Goal: Transaction & Acquisition: Download file/media

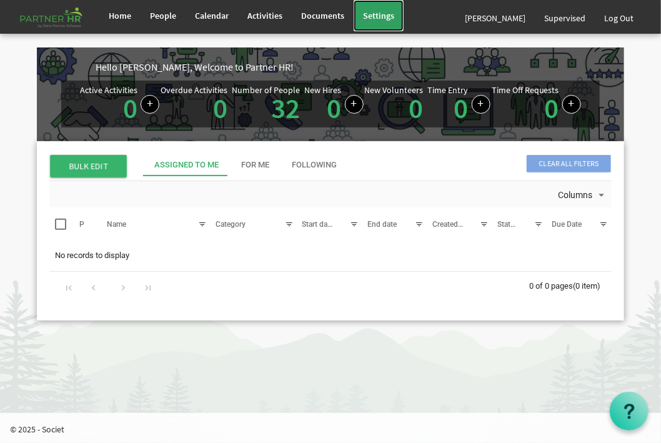
click at [373, 10] on span "Settings" at bounding box center [378, 15] width 31 height 11
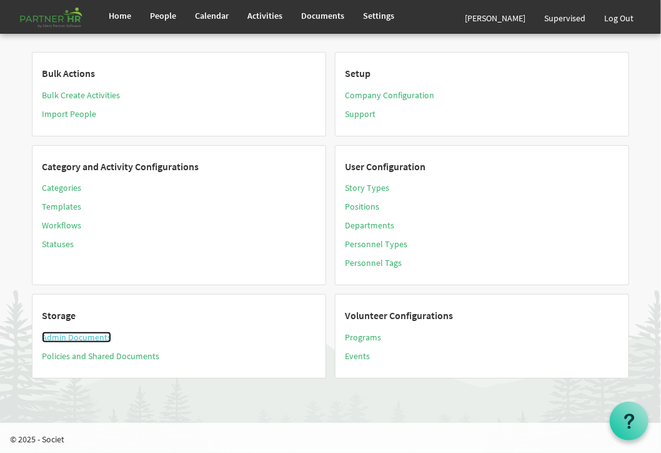
click at [87, 333] on link "Admin Documents" at bounding box center [76, 336] width 69 height 11
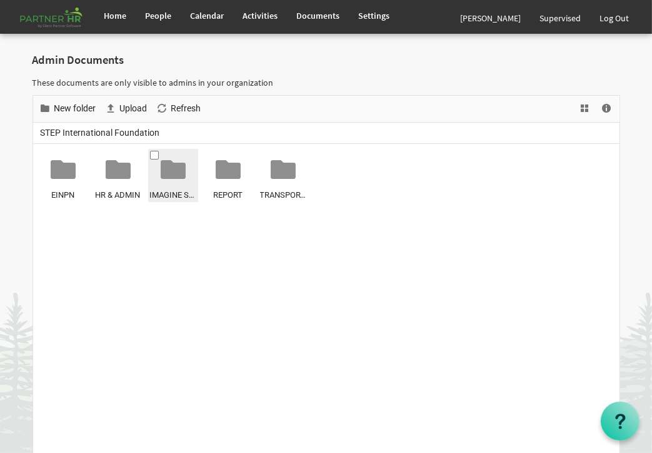
click at [168, 191] on span "IMAGINE SCHOOL" at bounding box center [173, 194] width 46 height 13
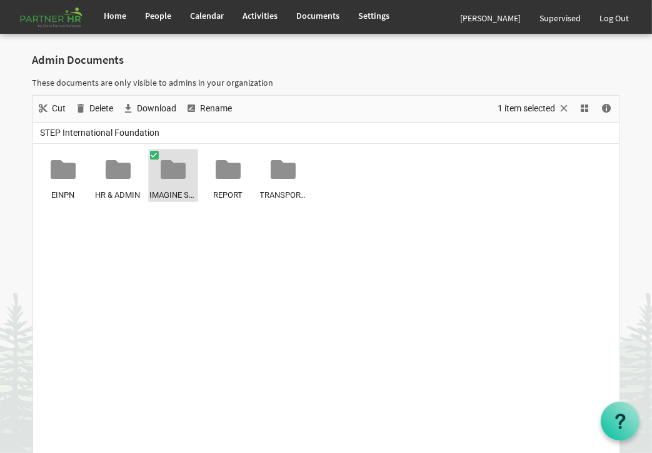
click at [168, 191] on span "IMAGINE SCHOOL" at bounding box center [173, 194] width 46 height 13
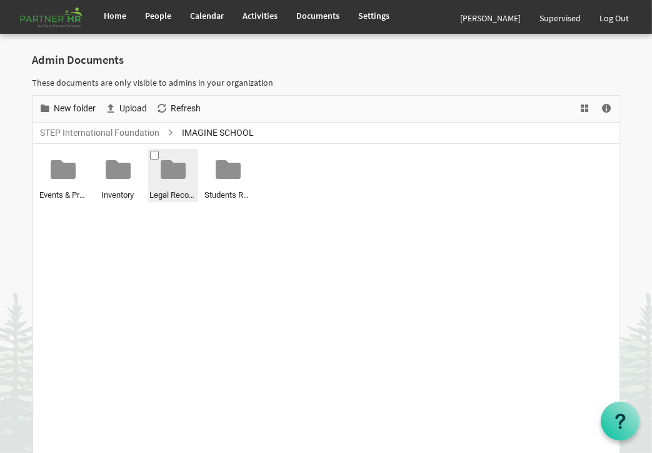
click at [161, 184] on div "Legal Records" at bounding box center [173, 176] width 46 height 51
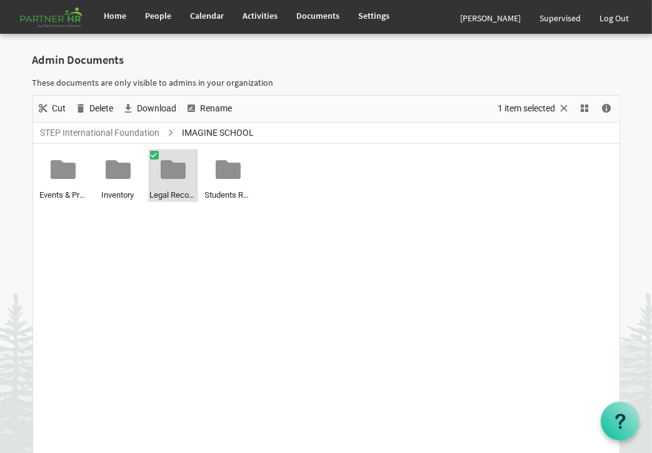
click at [161, 184] on div "Legal Records" at bounding box center [173, 176] width 46 height 51
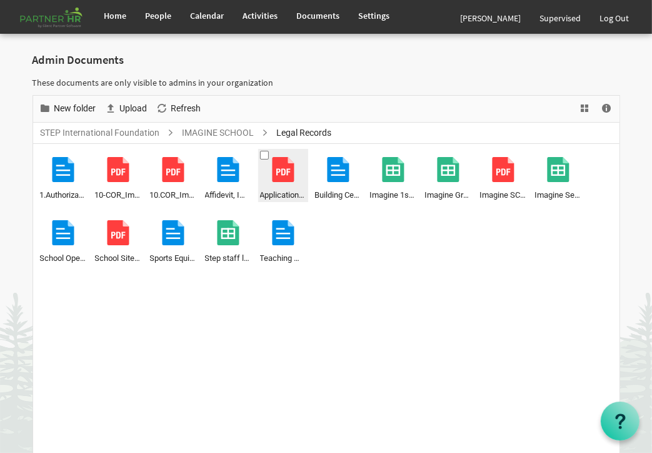
click at [276, 177] on div at bounding box center [283, 169] width 25 height 25
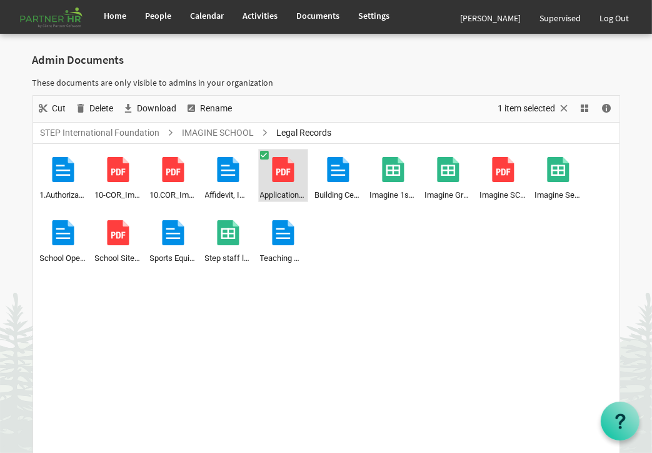
click at [276, 177] on div at bounding box center [283, 169] width 25 height 25
click at [150, 104] on span "Download" at bounding box center [157, 109] width 42 height 16
